Goal: Task Accomplishment & Management: Manage account settings

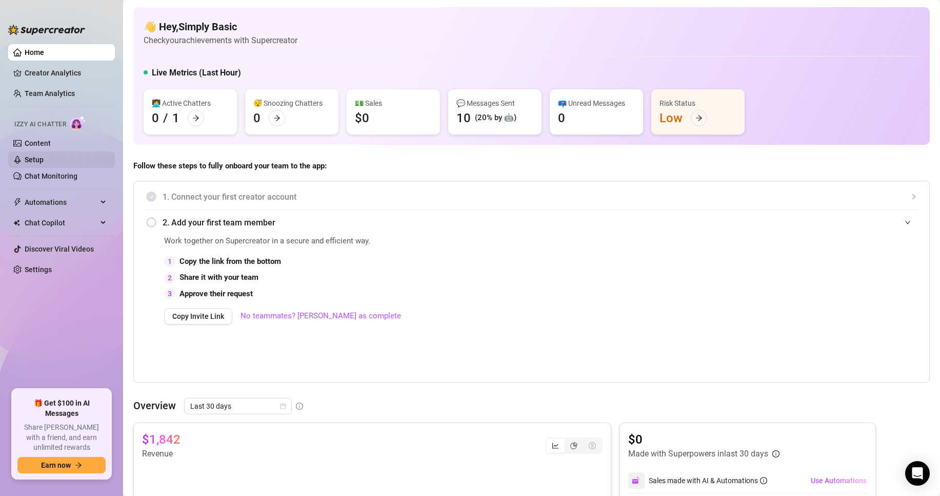
click at [43, 160] on link "Setup" at bounding box center [34, 159] width 19 height 8
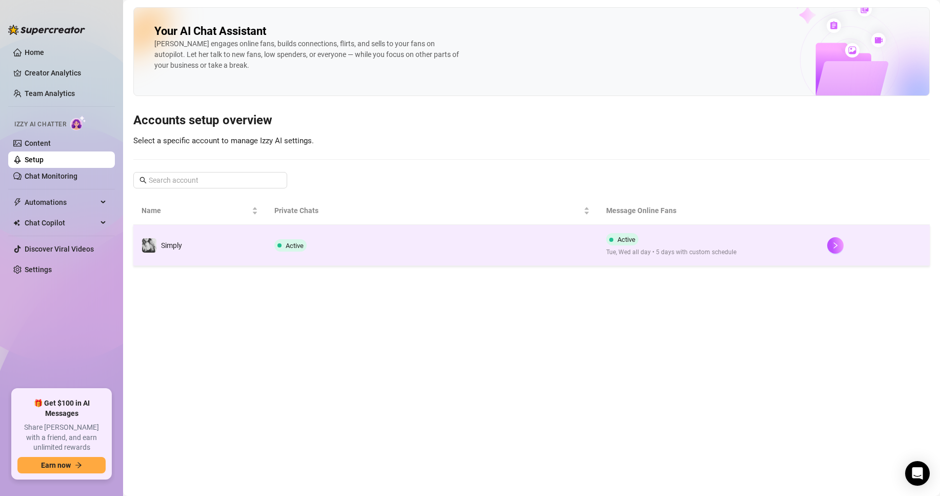
click at [331, 256] on td "Active" at bounding box center [432, 245] width 332 height 41
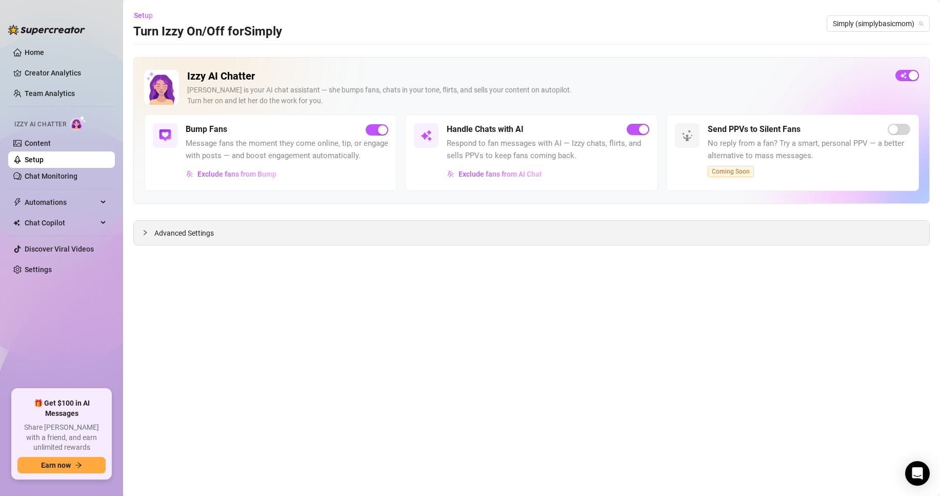
click at [259, 243] on div "Advanced Settings" at bounding box center [532, 233] width 796 height 24
click at [193, 237] on span "Advanced Settings" at bounding box center [184, 232] width 60 height 11
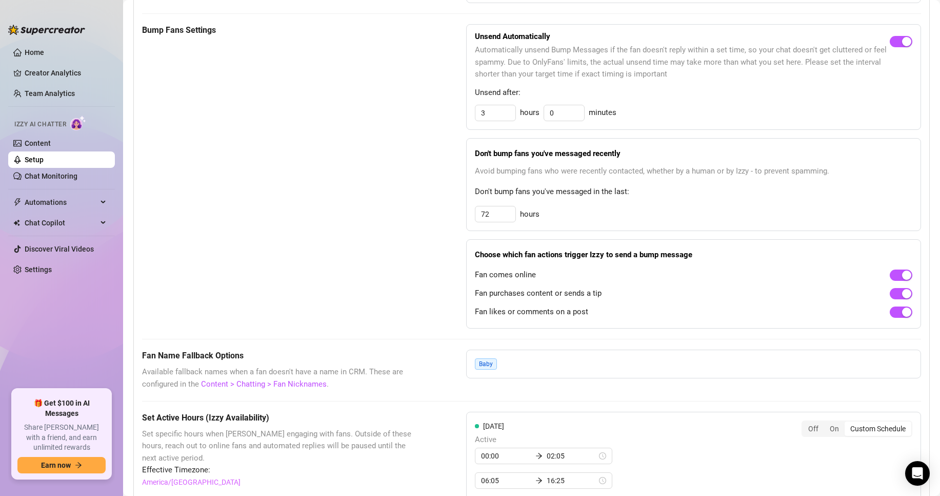
scroll to position [513, 0]
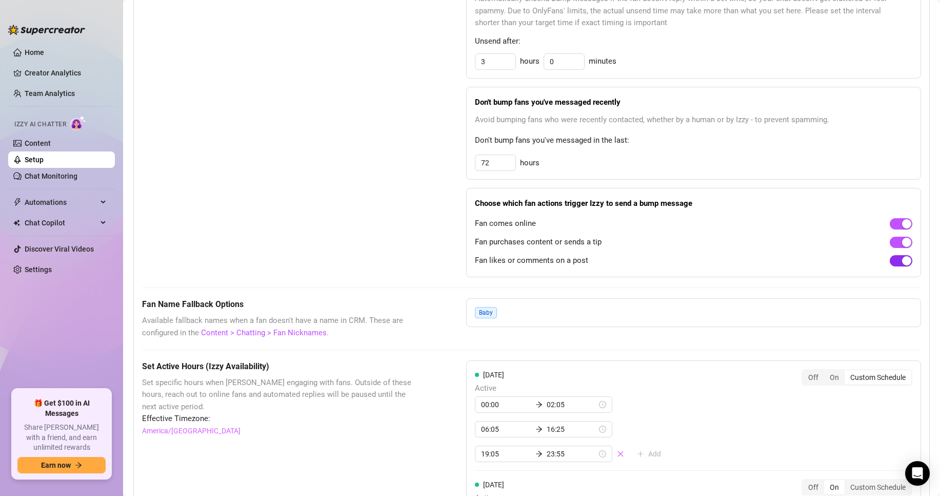
click at [903, 265] on div "button" at bounding box center [907, 260] width 9 height 9
click at [37, 48] on link "Home" at bounding box center [34, 52] width 19 height 8
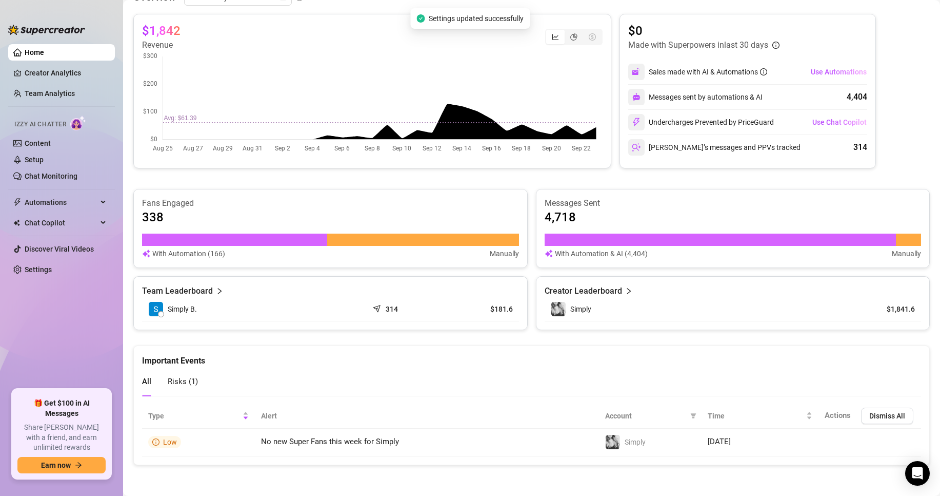
scroll to position [408, 0]
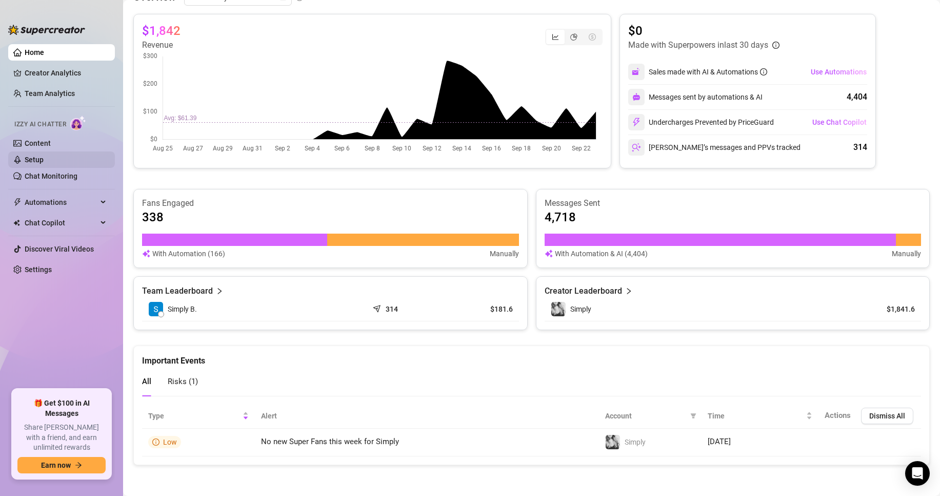
click at [43, 155] on link "Setup" at bounding box center [34, 159] width 19 height 8
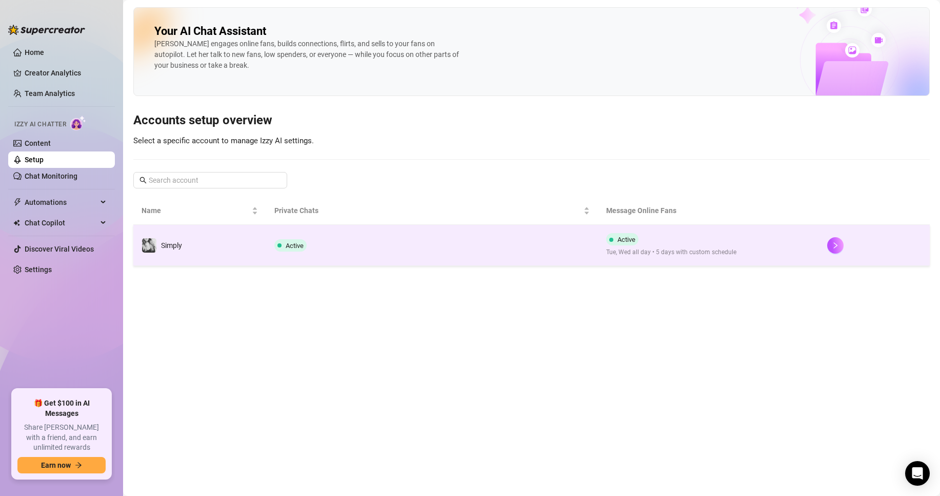
click at [387, 253] on td "Active" at bounding box center [432, 245] width 332 height 41
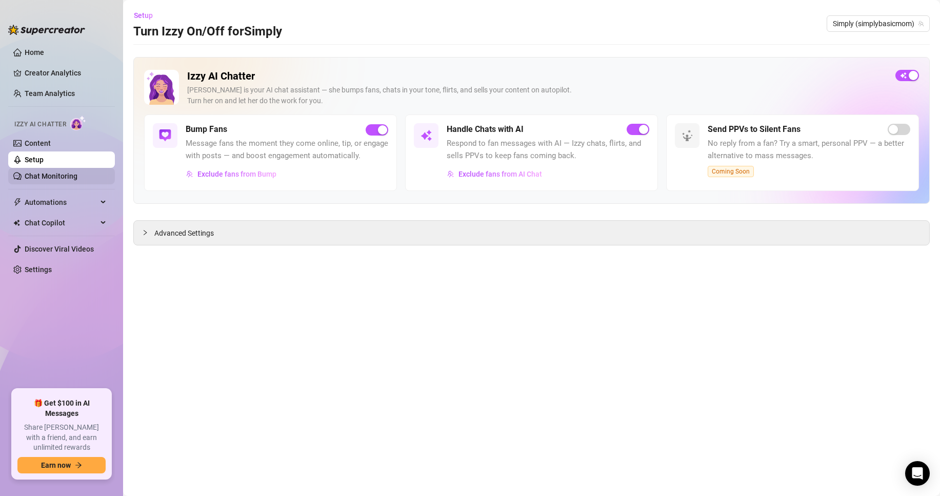
click at [39, 176] on link "Chat Monitoring" at bounding box center [51, 176] width 53 height 8
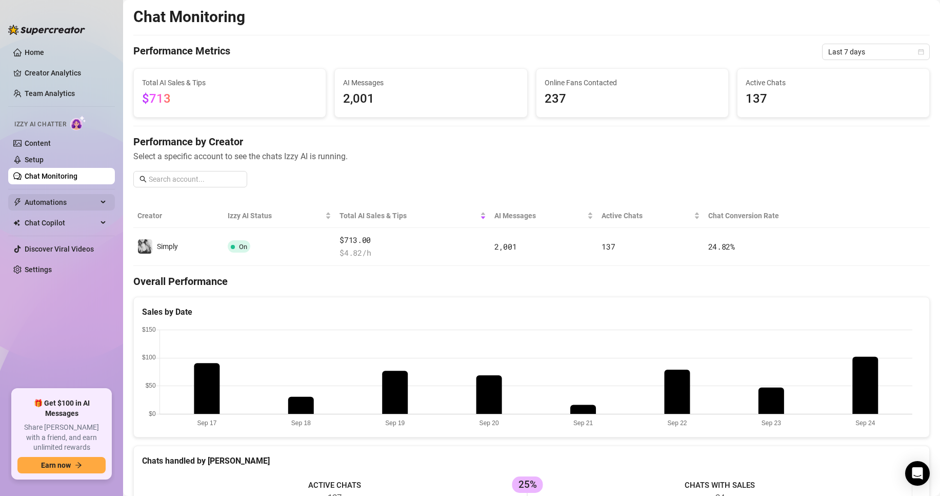
click at [45, 200] on span "Automations" at bounding box center [61, 202] width 73 height 16
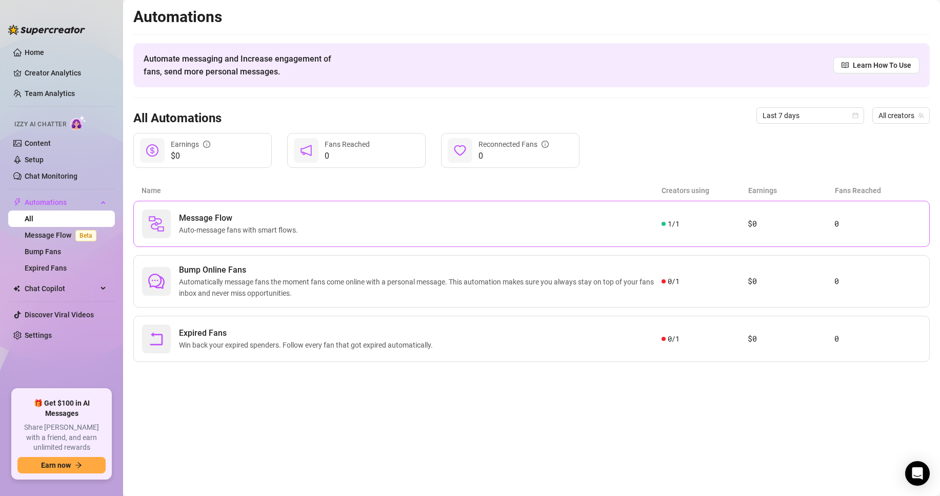
click at [601, 232] on div "Message Flow Auto-message fans with smart flows." at bounding box center [402, 223] width 520 height 29
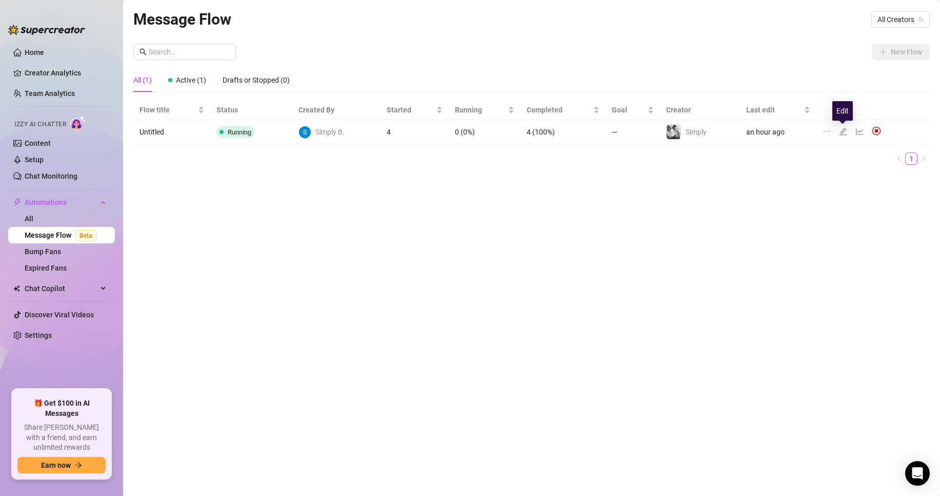
click at [839, 130] on icon "edit" at bounding box center [843, 131] width 8 height 8
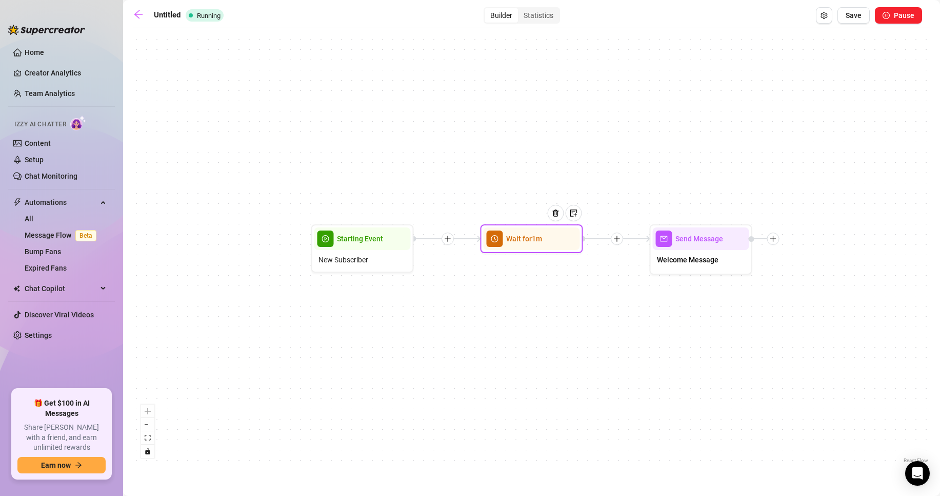
click at [535, 246] on div "Wait for 1m" at bounding box center [532, 238] width 96 height 23
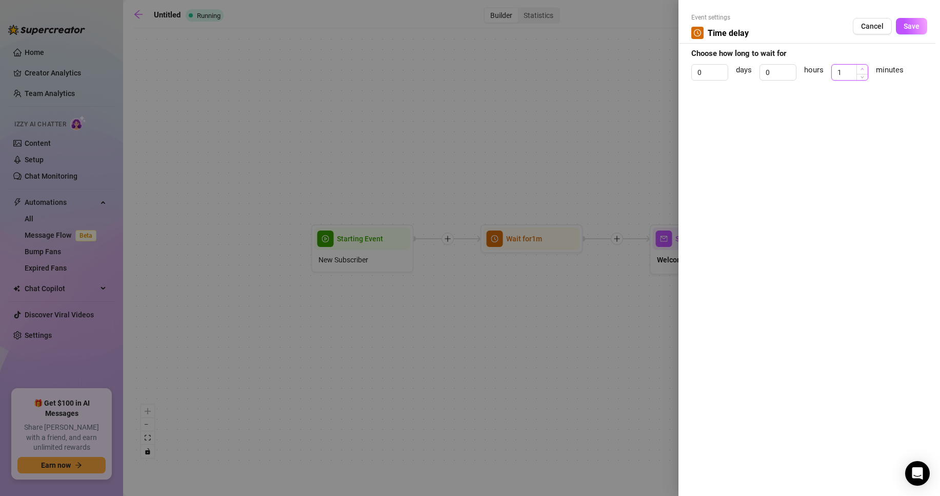
type input "2"
click at [864, 67] on span "Increase Value" at bounding box center [862, 69] width 11 height 9
click at [909, 28] on span "Save" at bounding box center [912, 26] width 16 height 8
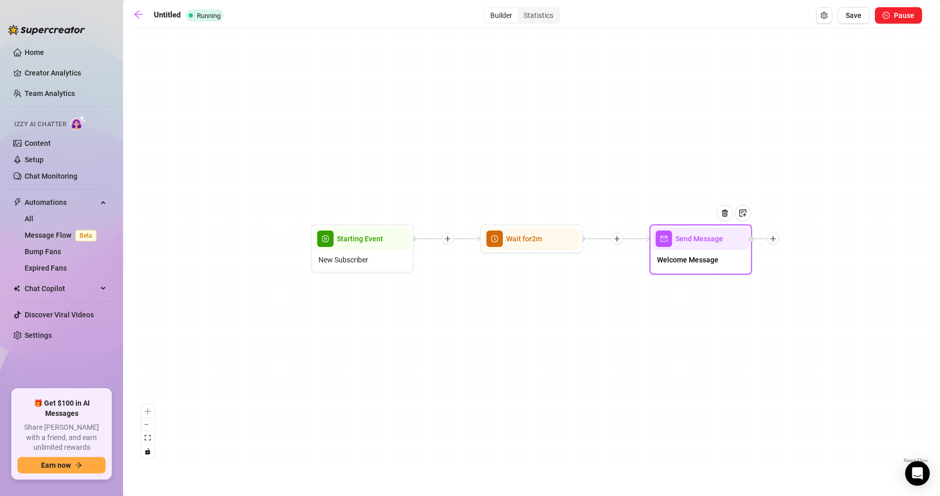
click at [707, 258] on span "Welcome Message" at bounding box center [688, 259] width 62 height 11
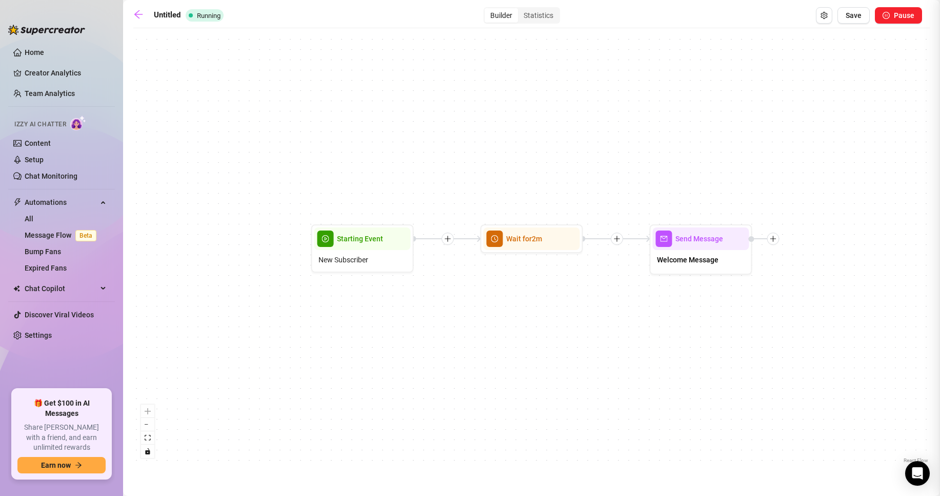
type textarea "you found meee :)"
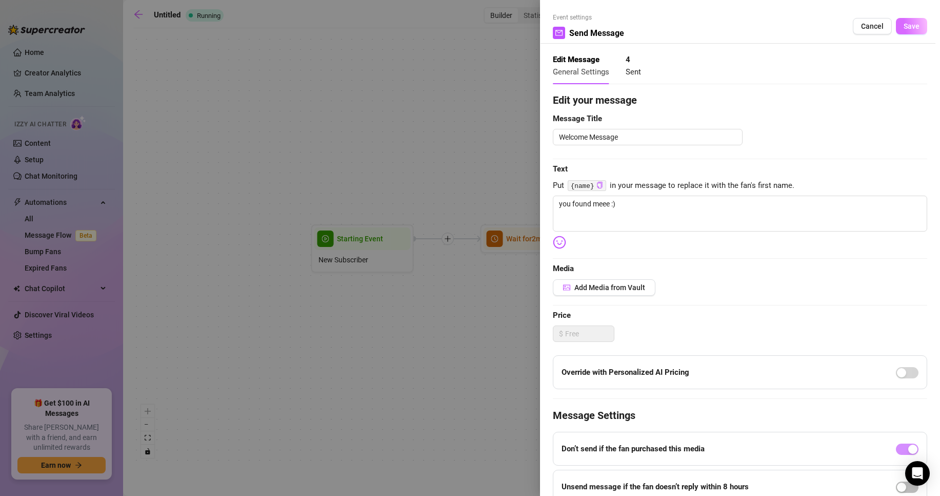
click at [896, 24] on button "Save" at bounding box center [911, 26] width 31 height 16
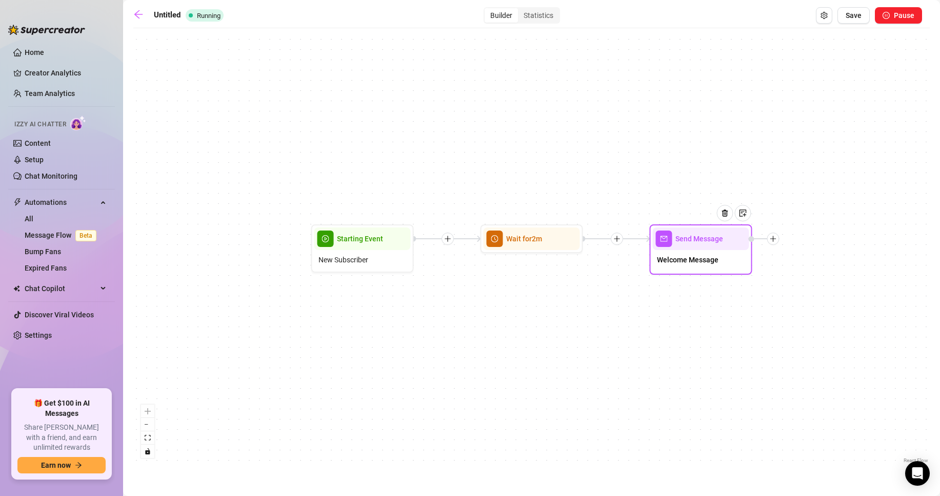
click at [773, 242] on div at bounding box center [774, 238] width 12 height 12
click at [812, 237] on div "Time Delay" at bounding box center [824, 239] width 75 height 17
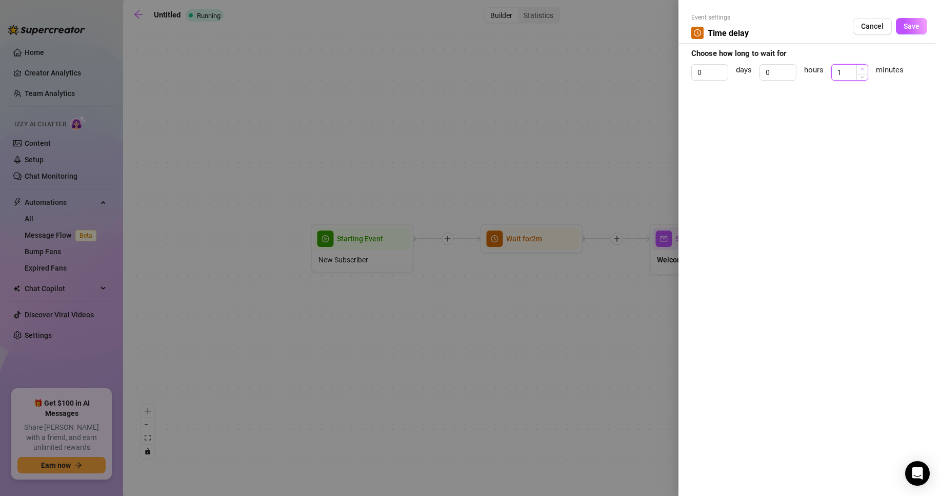
click at [860, 67] on span "Increase Value" at bounding box center [862, 69] width 11 height 9
type input "3"
click at [860, 67] on span "Increase Value" at bounding box center [862, 69] width 11 height 9
click at [916, 25] on span "Save" at bounding box center [912, 26] width 16 height 8
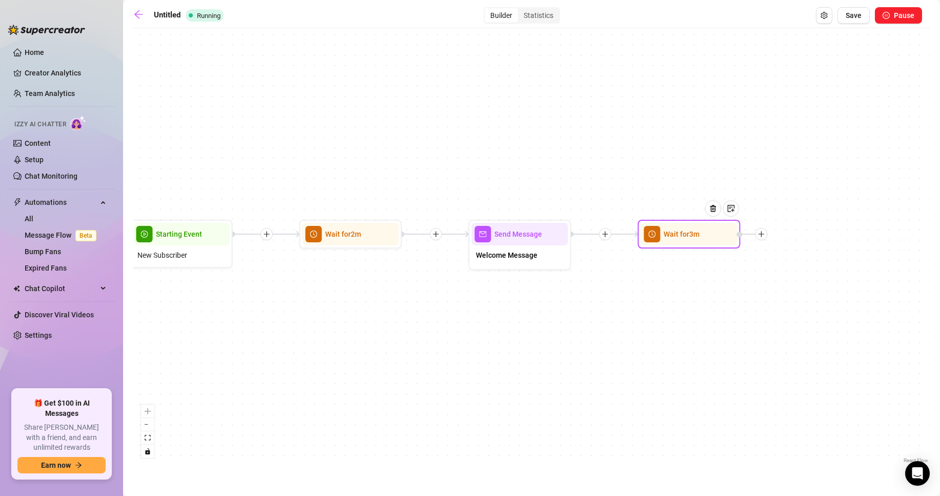
drag, startPoint x: 850, startPoint y: 412, endPoint x: 613, endPoint y: 406, distance: 237.1
click at [613, 407] on div "Wait for 3m Send Message Welcome Message Wait for 2m Starting Event New Subscri…" at bounding box center [531, 249] width 797 height 432
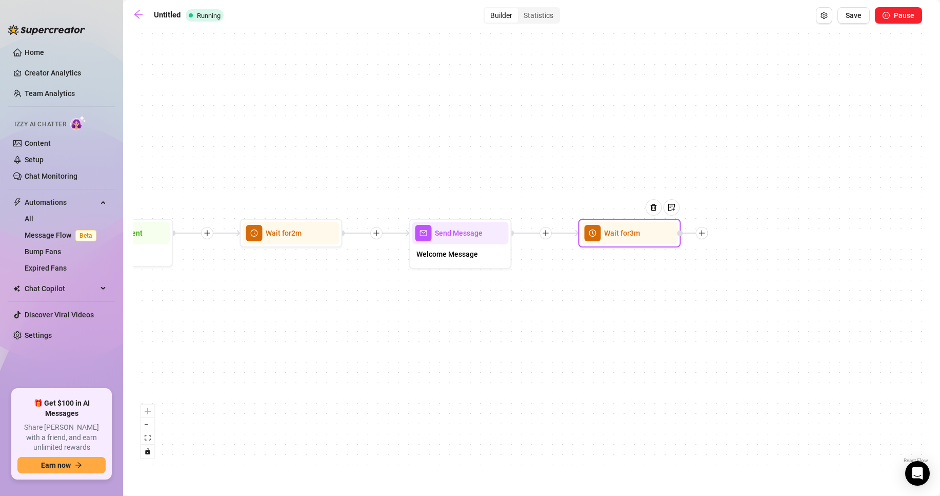
click at [703, 234] on icon "plus" at bounding box center [702, 232] width 7 height 7
click at [750, 267] on div "Message" at bounding box center [753, 268] width 75 height 17
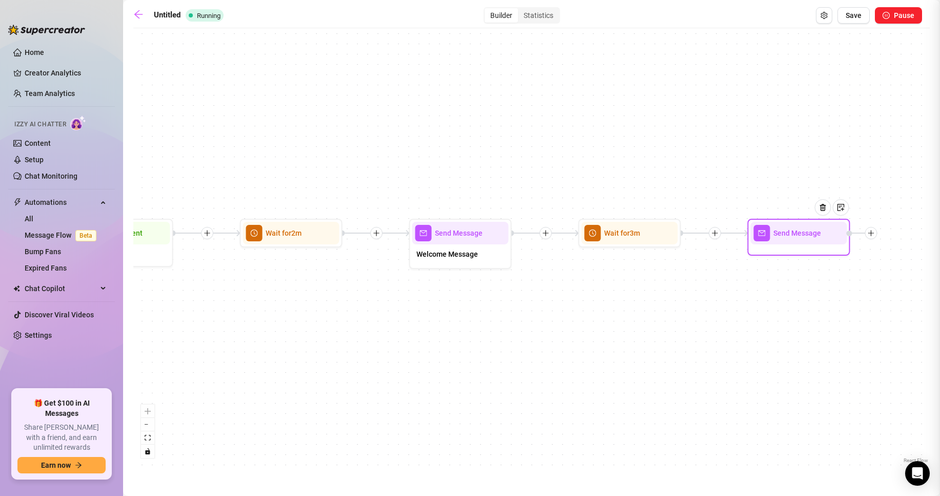
type textarea "Write your message here"
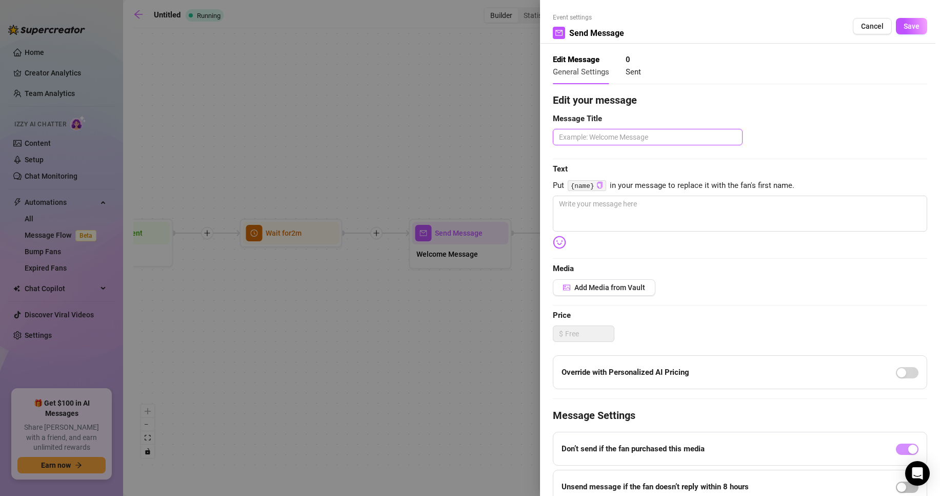
click at [667, 140] on textarea at bounding box center [648, 137] width 190 height 16
type textarea "E"
type textarea "En"
type textarea "Eng"
type textarea "Enga"
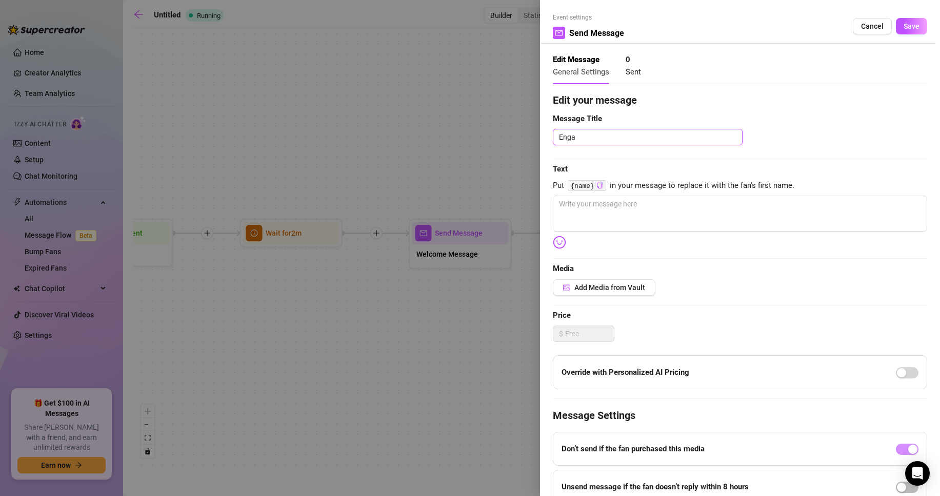
type textarea "Engag"
type textarea "Engage"
type textarea "Engagem"
type textarea "Engageme"
type textarea "Engagemen"
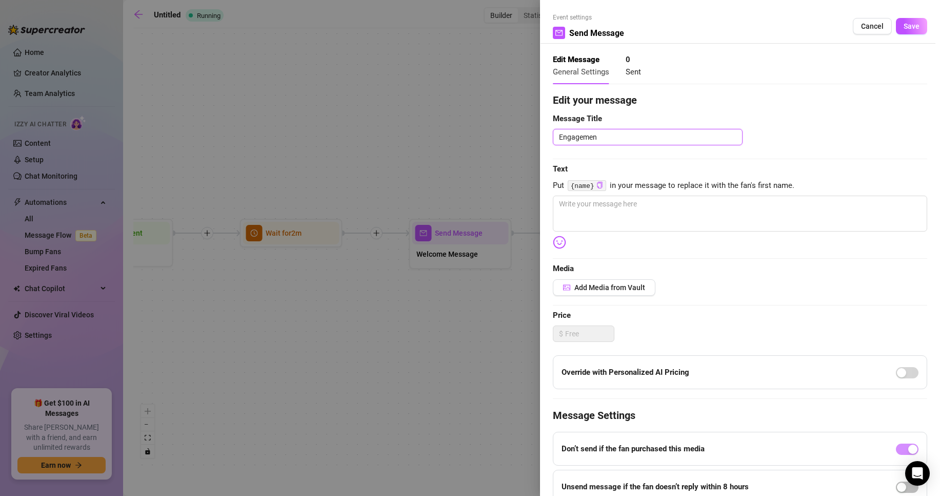
type textarea "Engagement"
type textarea "Engagement #"
type textarea "Engagement #1"
click at [618, 217] on textarea at bounding box center [740, 213] width 375 height 36
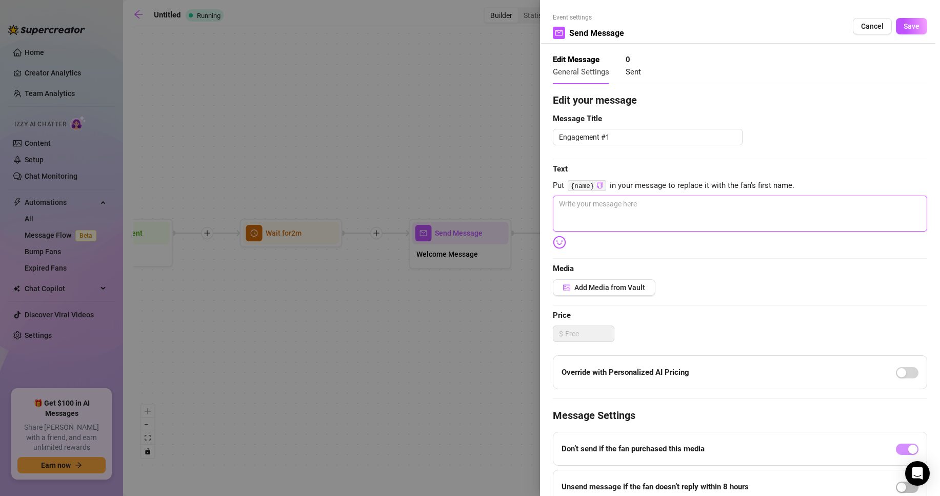
type textarea "w"
type textarea "wh"
type textarea "wha"
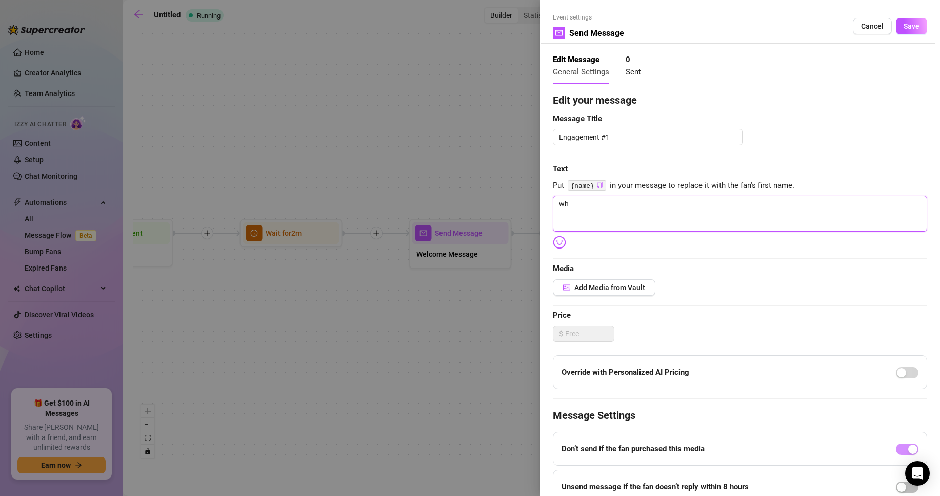
type textarea "wha"
type textarea "what"
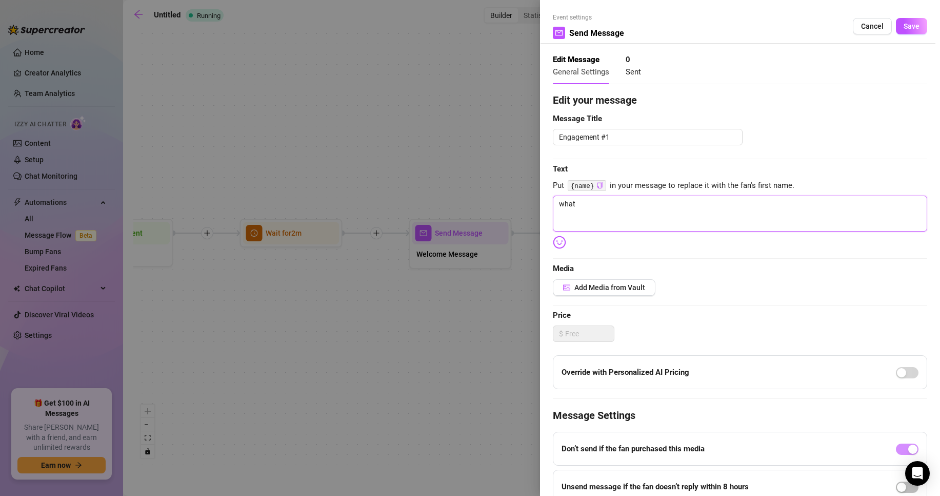
type textarea "what a"
type textarea "what ar"
type textarea "what are"
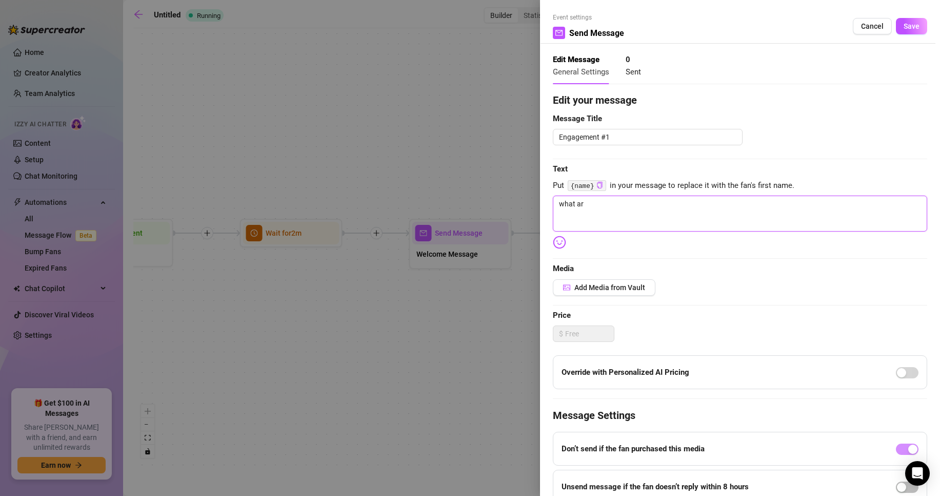
type textarea "what are"
type textarea "what are y"
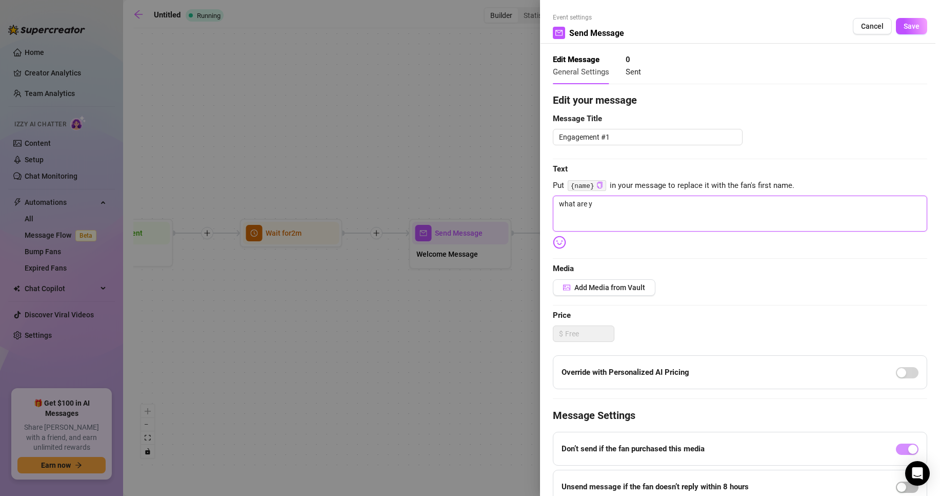
type textarea "what are yo"
type textarea "what are you"
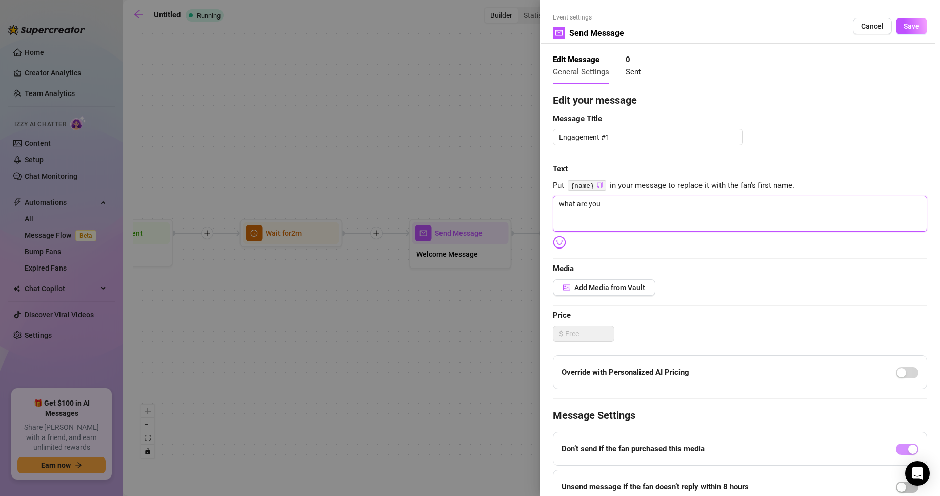
type textarea "what are you"
type textarea "what are you u"
type textarea "what are you up"
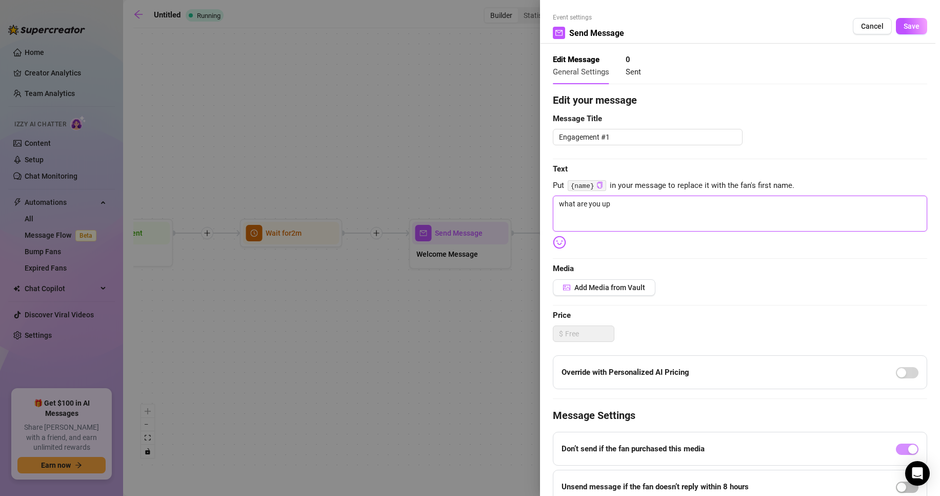
type textarea "what are you up"
type textarea "what are you up t"
type textarea "what are you up to"
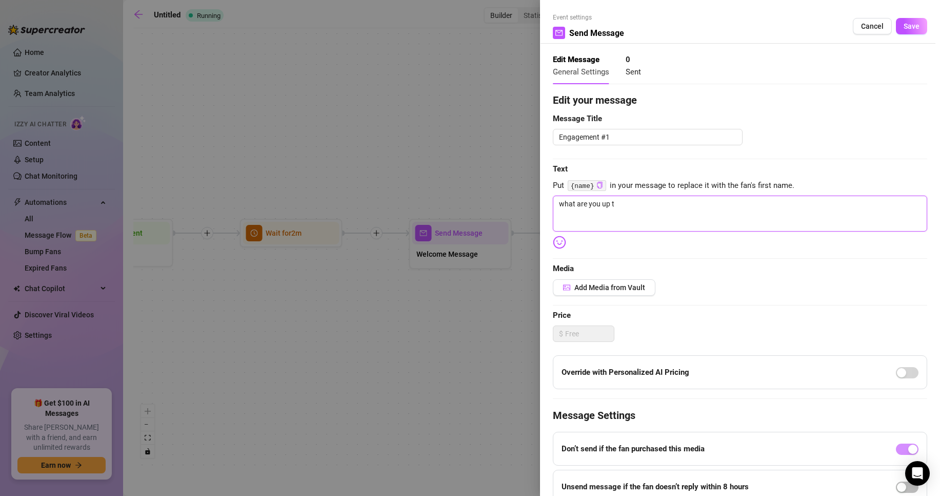
type textarea "what are you up to"
type textarea "what are you up to r"
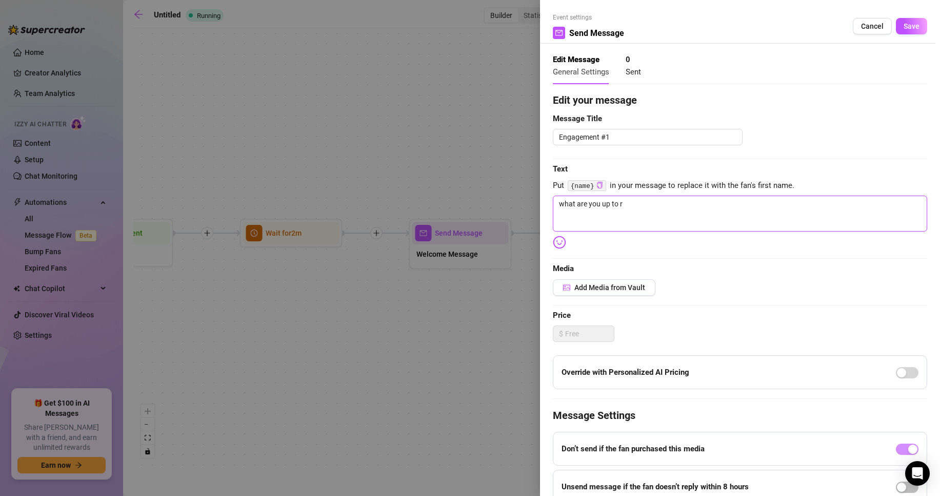
type textarea "what are you up to ri"
type textarea "what are you up to rig"
type textarea "what are you up to righ"
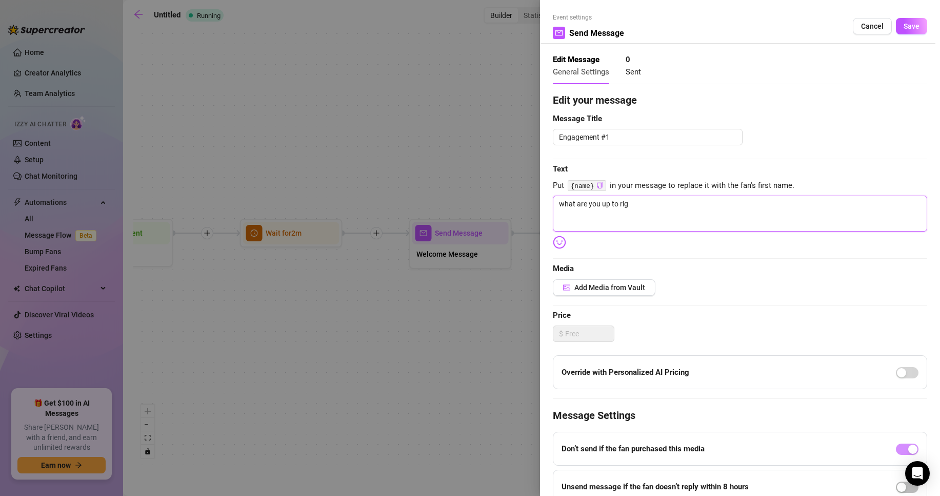
type textarea "what are you up to righ"
type textarea "what are you up to right"
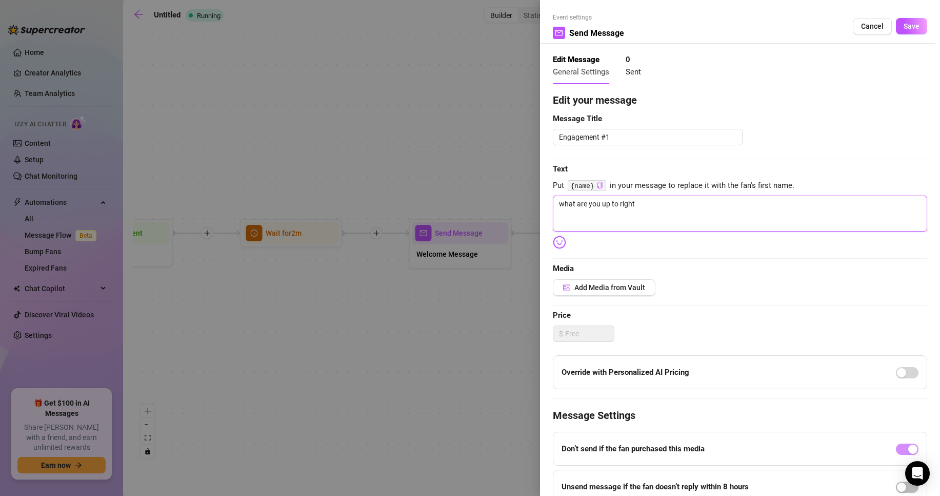
type textarea "what are you up to right n"
type textarea "what are you up to right no"
type textarea "what are you up to right now"
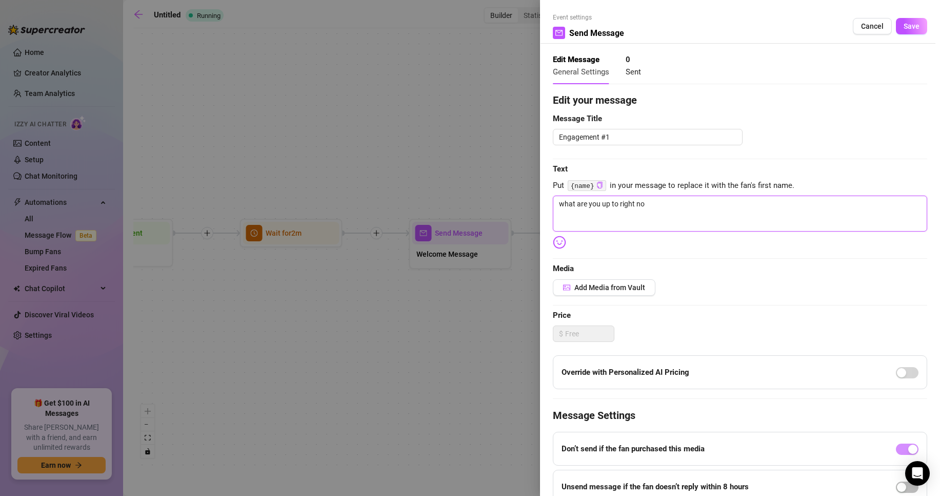
type textarea "what are you up to right now"
type textarea "what are you up to right now?"
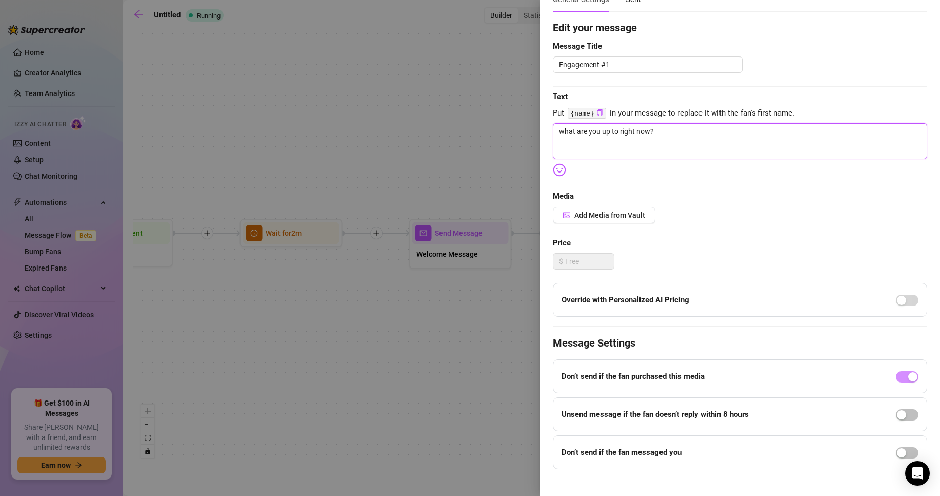
scroll to position [84, 0]
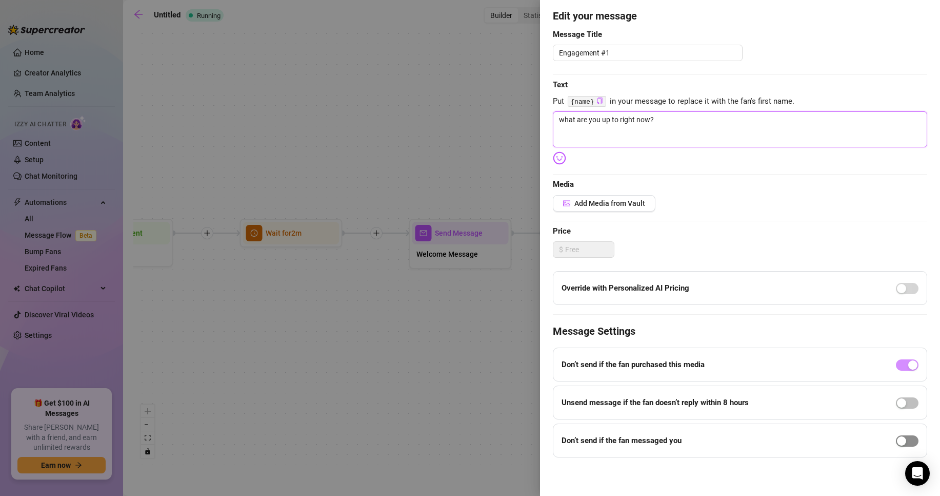
type textarea "what are you up to right now?"
click at [898, 441] on span "button" at bounding box center [907, 440] width 23 height 11
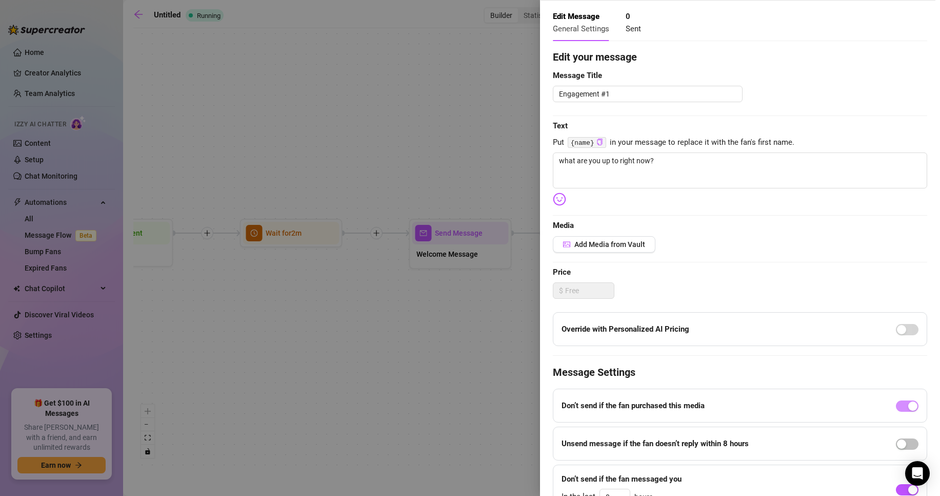
scroll to position [0, 0]
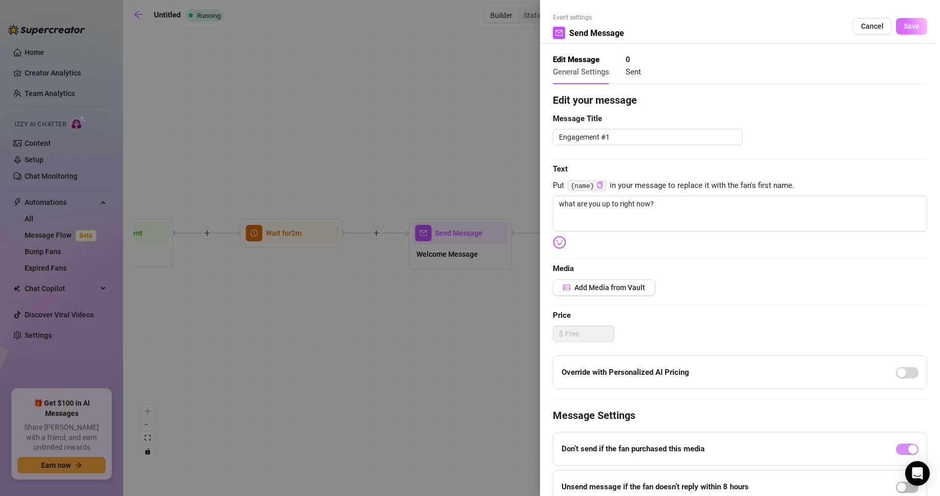
click at [906, 29] on span "Save" at bounding box center [912, 26] width 16 height 8
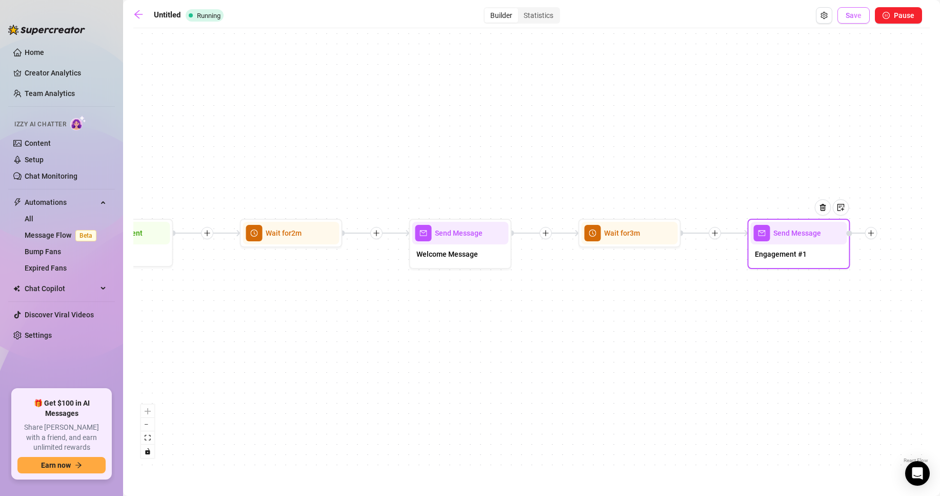
click at [860, 16] on span "Save" at bounding box center [854, 15] width 16 height 8
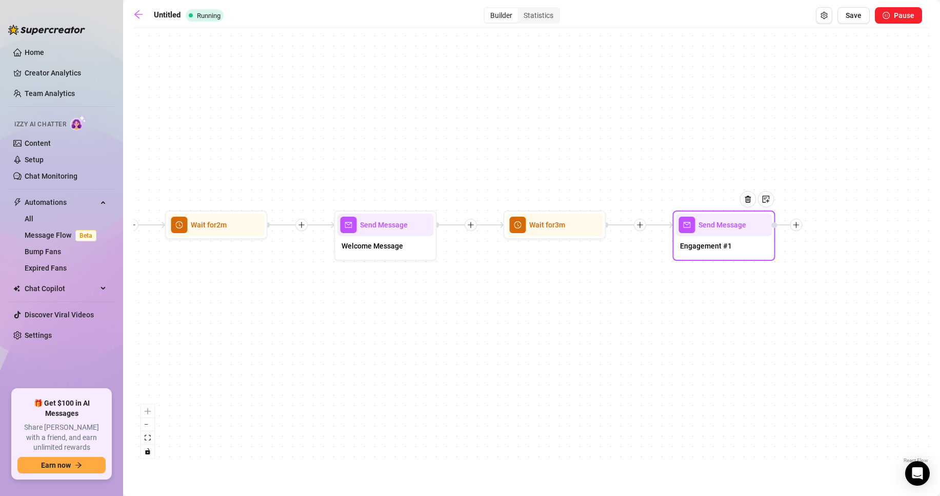
drag, startPoint x: 430, startPoint y: 346, endPoint x: 623, endPoint y: 332, distance: 192.9
click at [623, 332] on div "Send Message Engagement #1 Wait for 3m Send Message Welcome Message Wait for 2m…" at bounding box center [531, 249] width 797 height 432
click at [26, 49] on link "Home" at bounding box center [34, 52] width 19 height 8
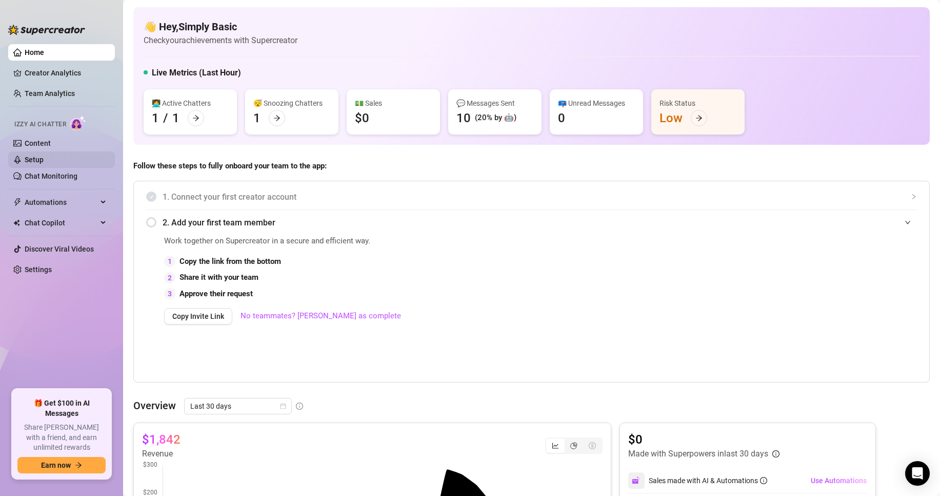
click at [38, 164] on link "Setup" at bounding box center [34, 159] width 19 height 8
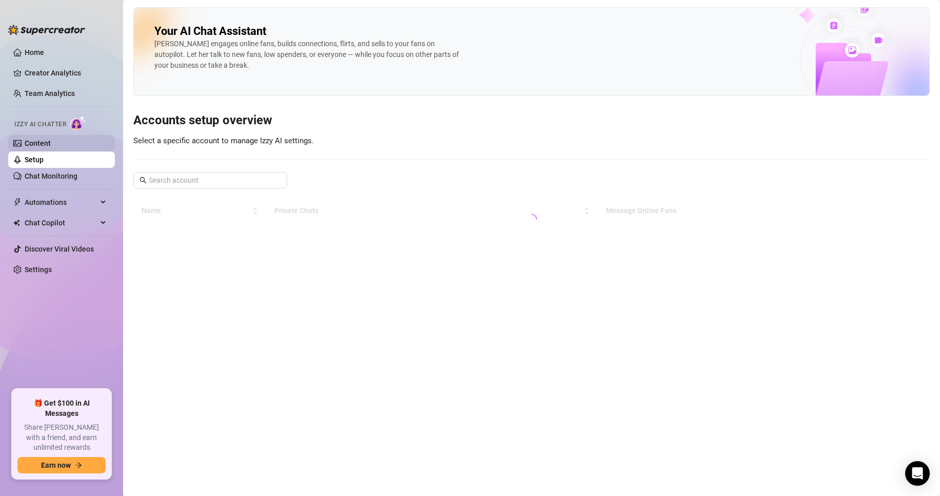
click at [40, 142] on link "Content" at bounding box center [38, 143] width 26 height 8
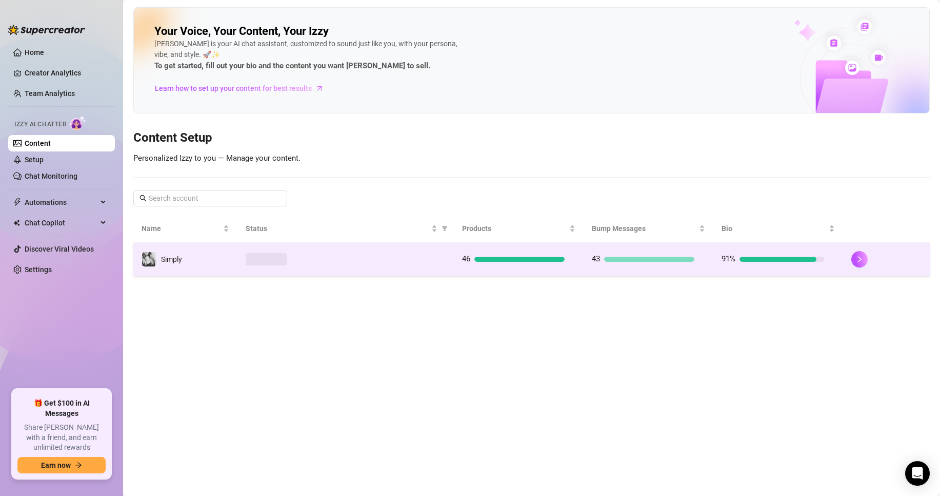
click at [385, 269] on td at bounding box center [346, 259] width 217 height 33
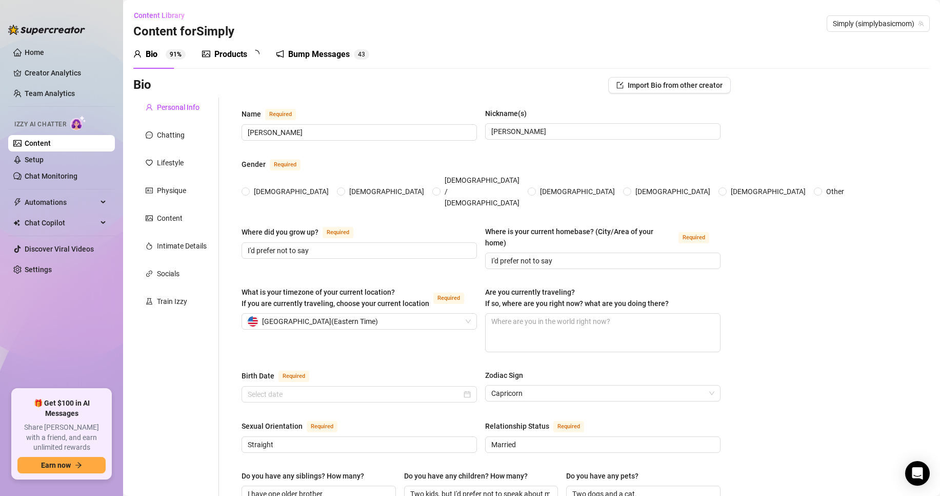
radio input "true"
type input "[DATE]"
click at [220, 54] on div "Products" at bounding box center [230, 54] width 33 height 12
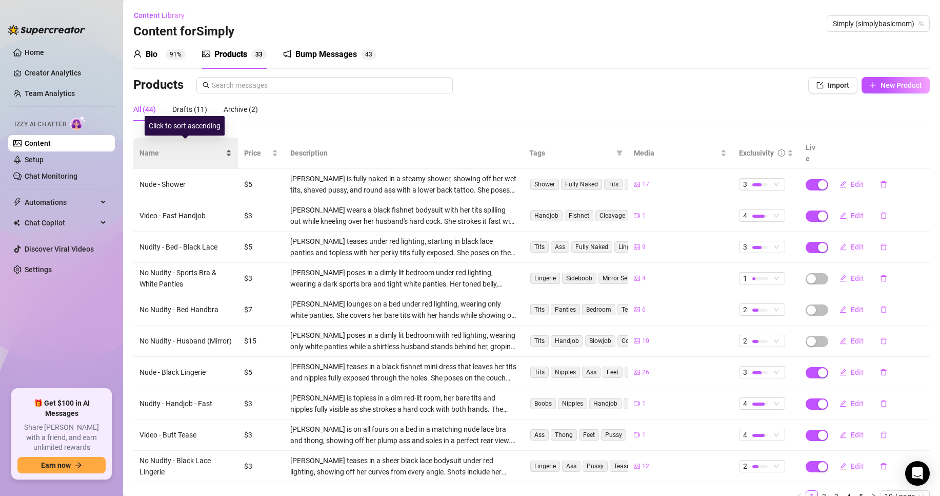
click at [184, 150] on span "Name" at bounding box center [182, 152] width 84 height 11
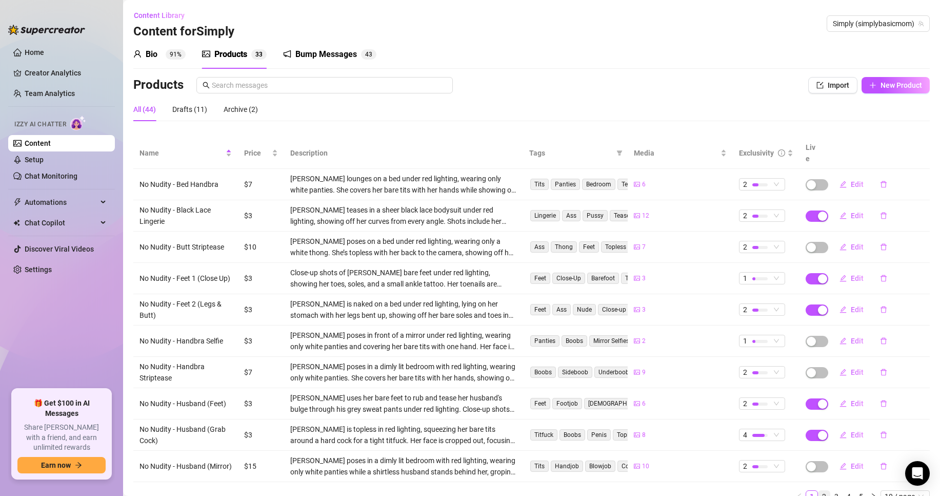
click at [819, 491] on link "2" at bounding box center [824, 496] width 11 height 11
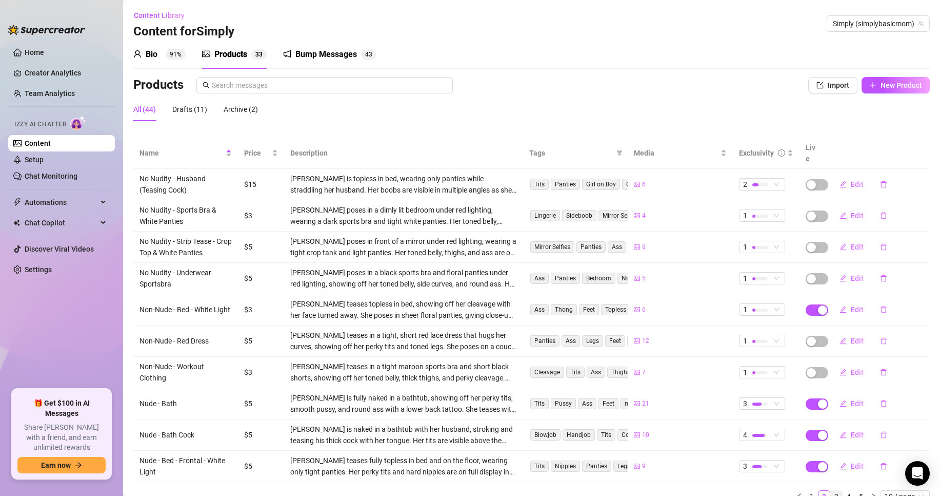
click at [831, 491] on link "3" at bounding box center [836, 496] width 11 height 11
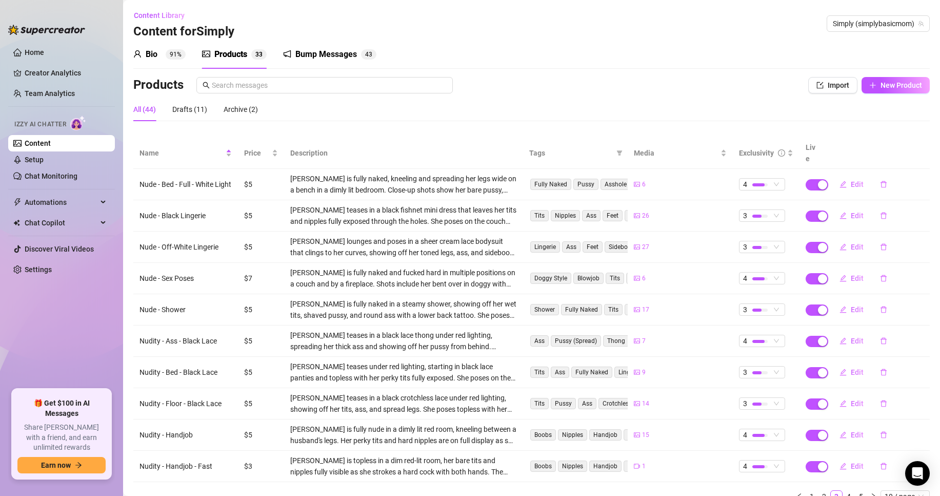
click at [298, 55] on div "Bump Messages" at bounding box center [327, 54] width 62 height 12
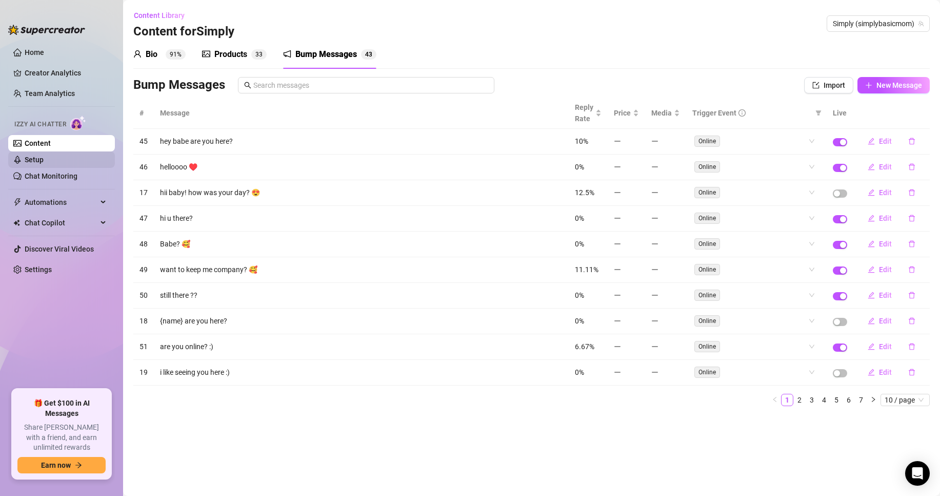
click at [44, 160] on link "Setup" at bounding box center [34, 159] width 19 height 8
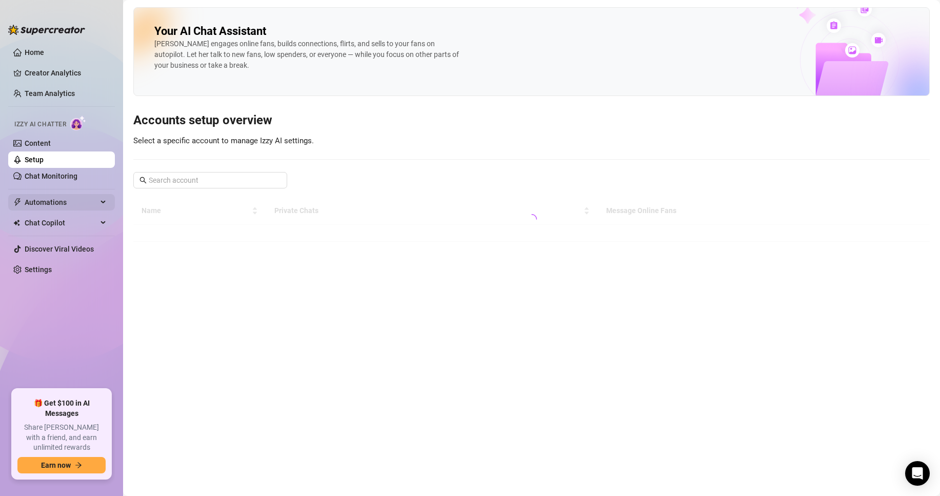
click at [54, 204] on span "Automations" at bounding box center [61, 202] width 73 height 16
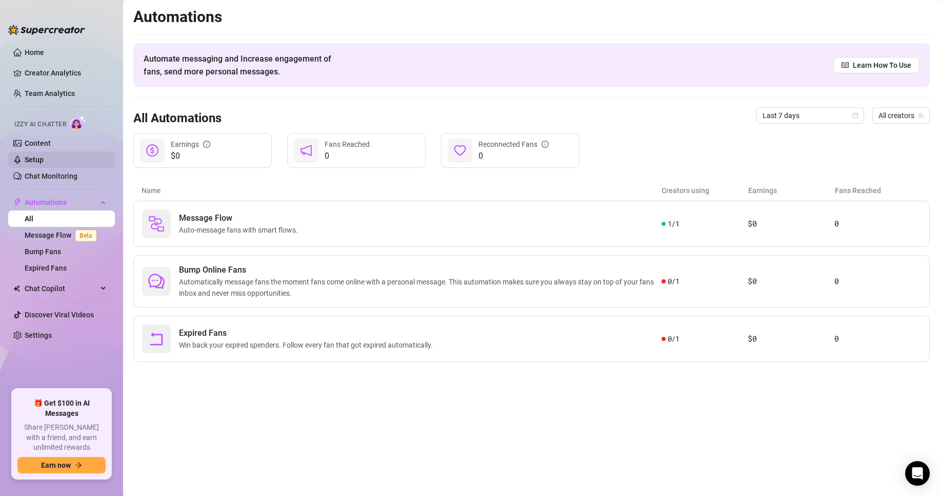
click at [44, 158] on link "Setup" at bounding box center [34, 159] width 19 height 8
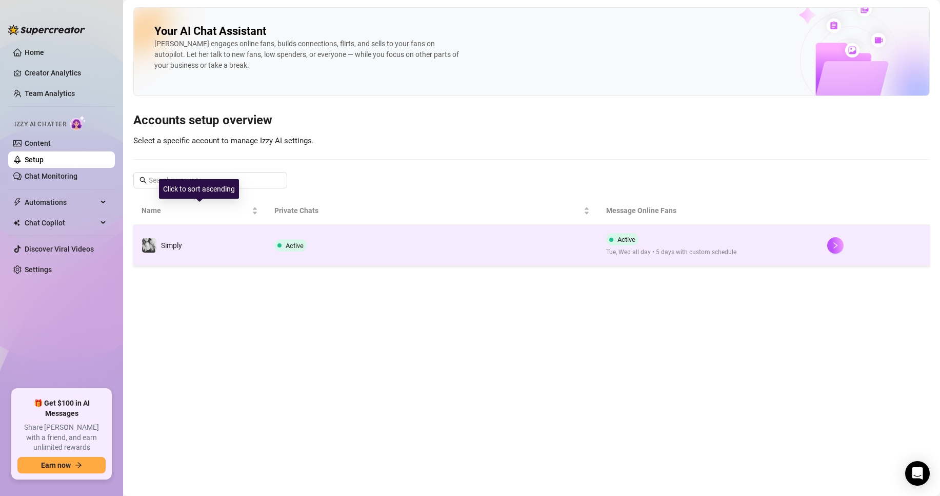
click at [210, 245] on td "Simply" at bounding box center [199, 245] width 133 height 41
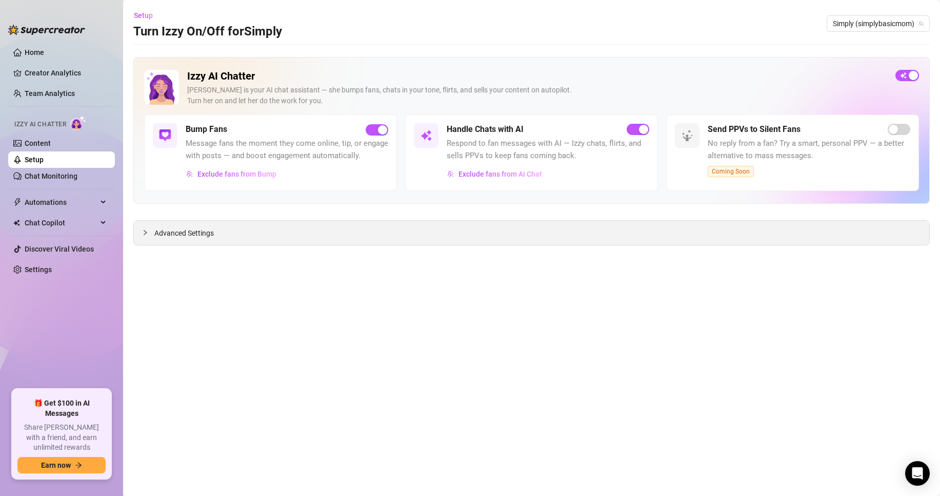
click at [186, 233] on span "Advanced Settings" at bounding box center [184, 232] width 60 height 11
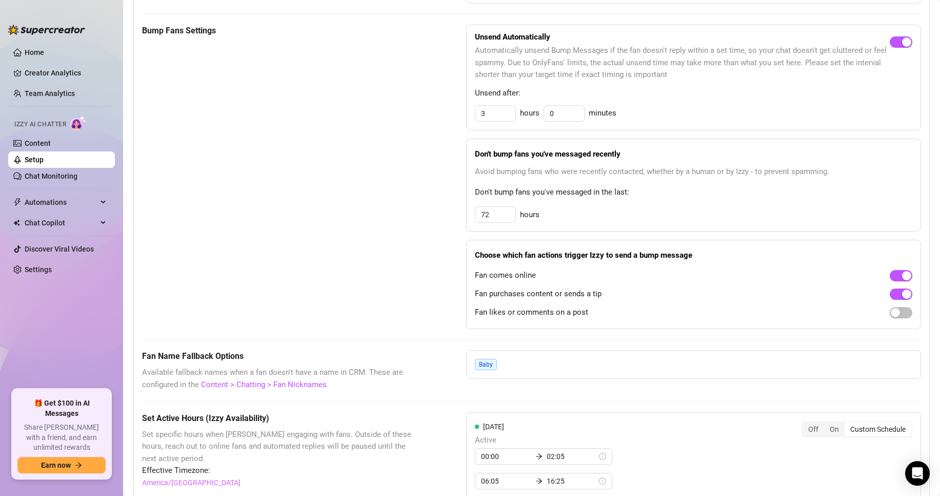
scroll to position [462, 0]
click at [42, 52] on link "Home" at bounding box center [34, 52] width 19 height 8
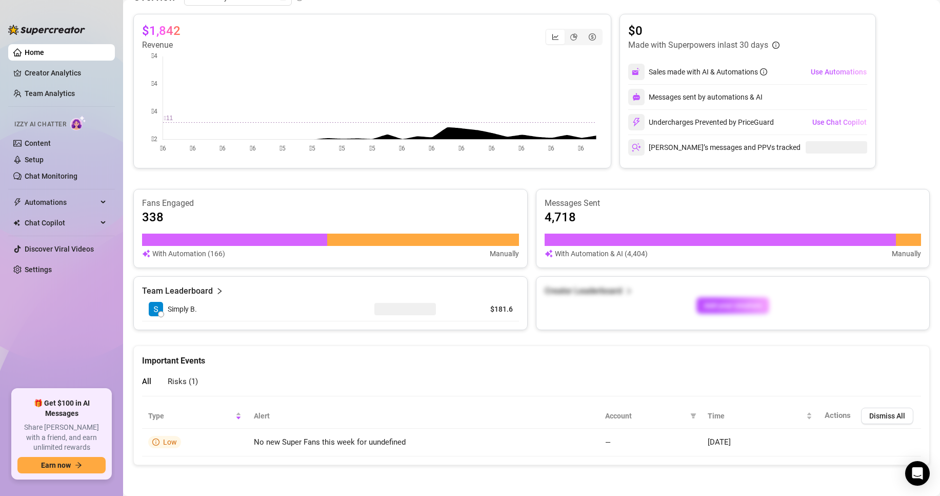
scroll to position [408, 0]
